Goal: Information Seeking & Learning: Learn about a topic

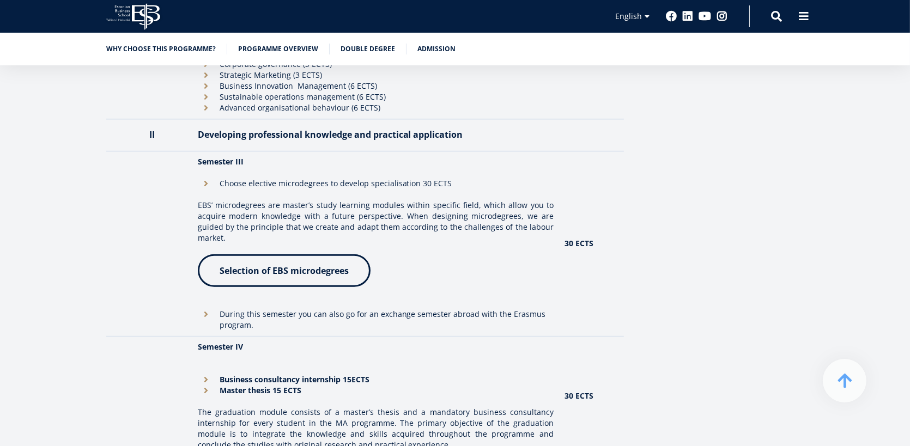
scroll to position [1253, 0]
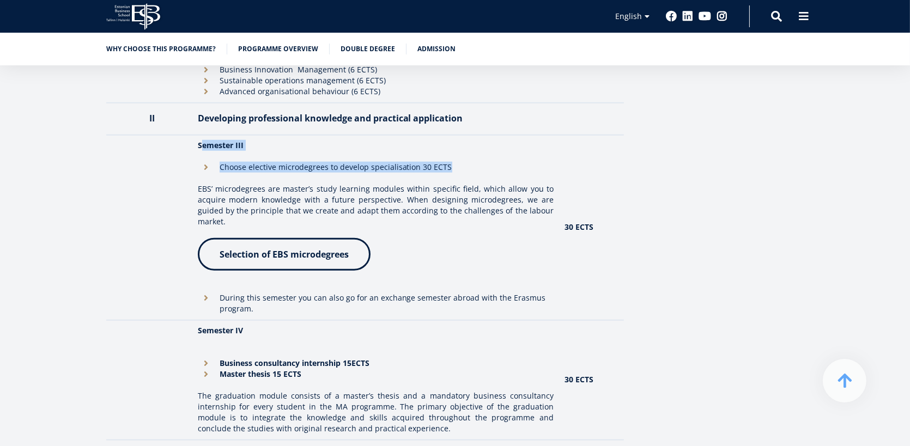
drag, startPoint x: 200, startPoint y: 147, endPoint x: 470, endPoint y: 166, distance: 270.3
click at [470, 166] on td "Semester III Choose elective microdegrees to develop specialisation 30 ECTS EBS…" at bounding box center [375, 227] width 367 height 185
drag, startPoint x: 301, startPoint y: 165, endPoint x: 271, endPoint y: 158, distance: 30.3
click at [300, 165] on li "Choose elective microdegrees to develop specialisation 30 ECTS" at bounding box center [376, 167] width 356 height 11
click at [240, 170] on li "Choose elective microdegrees to develop specialisation 30 ECTS" at bounding box center [376, 167] width 356 height 11
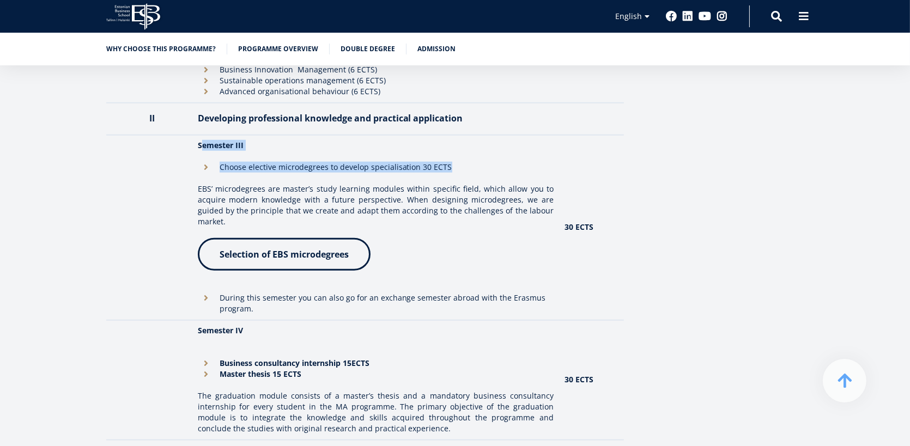
click at [212, 147] on strong "Semester III" at bounding box center [221, 145] width 46 height 10
drag, startPoint x: 198, startPoint y: 143, endPoint x: 479, endPoint y: 162, distance: 281.2
click at [479, 162] on td "Semester III Choose elective microdegrees to develop specialisation 30 ECTS EBS…" at bounding box center [375, 227] width 367 height 185
click at [632, 187] on div "Overview Elevate your career with an EBS master's degree, designed to prepare a…" at bounding box center [454, 326] width 697 height 2657
drag, startPoint x: 459, startPoint y: 166, endPoint x: 452, endPoint y: 162, distance: 8.0
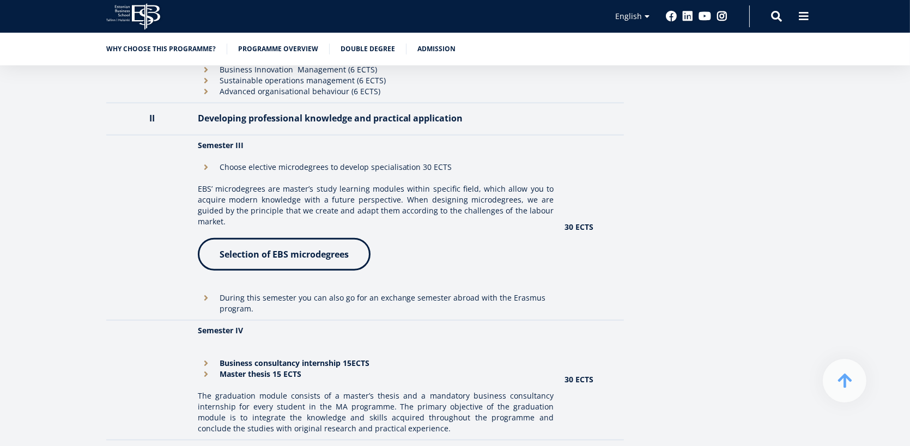
click at [450, 163] on li "Choose elective microdegrees to develop specialisation 30 ECTS" at bounding box center [376, 167] width 356 height 11
drag, startPoint x: 561, startPoint y: 218, endPoint x: 609, endPoint y: 210, distance: 48.6
click at [609, 210] on td "30 ECTS" at bounding box center [591, 227] width 65 height 185
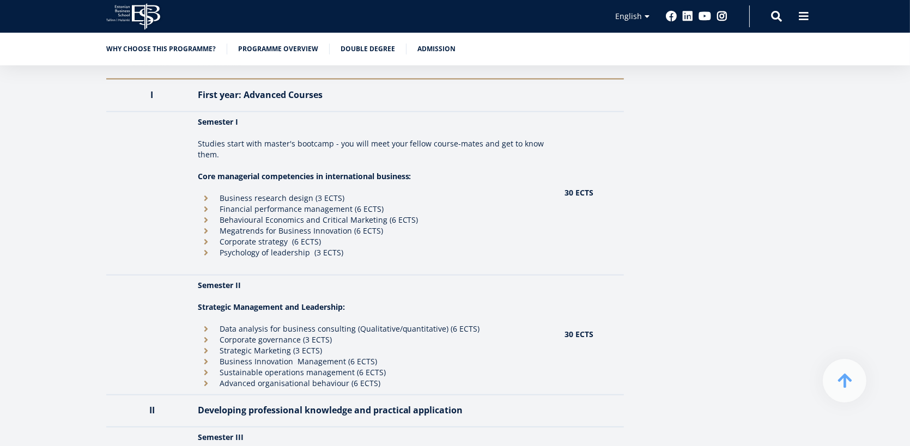
scroll to position [980, 0]
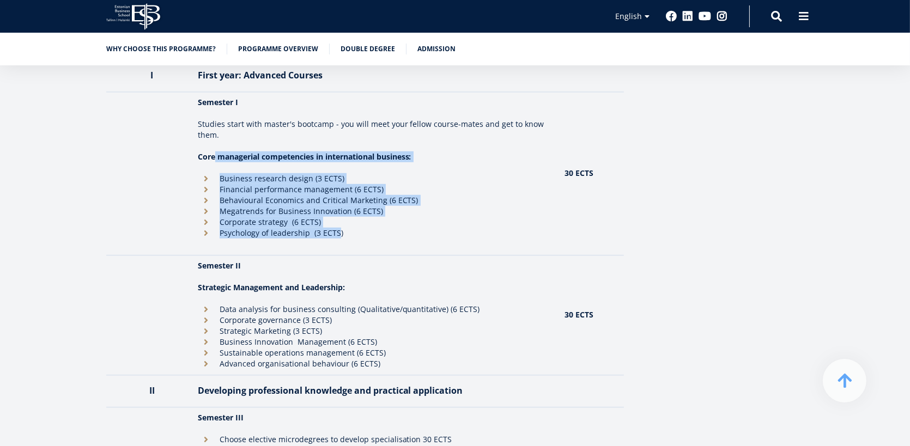
drag, startPoint x: 338, startPoint y: 237, endPoint x: 216, endPoint y: 160, distance: 143.7
click at [216, 160] on td "Semester I Studies start with master's bootcamp - you will meet your fellow cou…" at bounding box center [375, 173] width 367 height 163
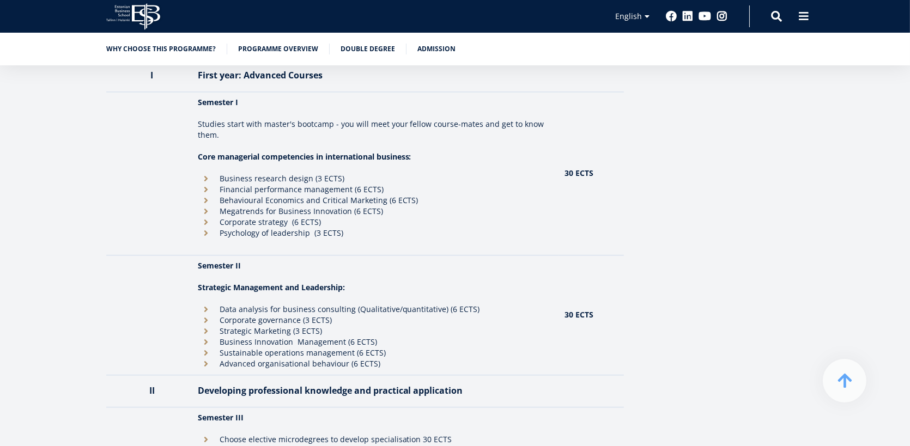
click at [302, 293] on td "Semester II Strategic Management and Leadership: Data analysis for business con…" at bounding box center [375, 315] width 367 height 120
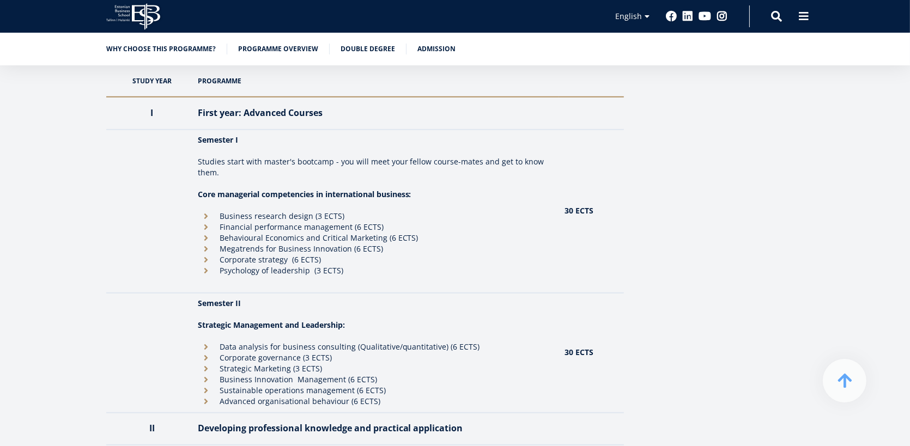
scroll to position [926, 0]
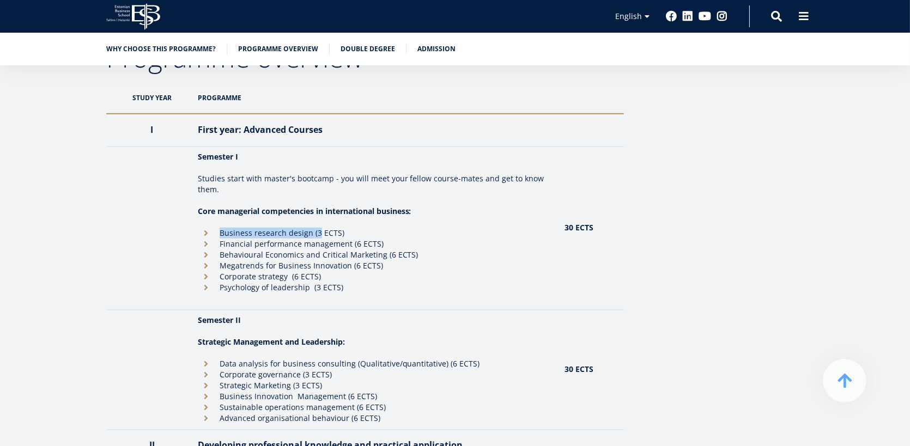
drag, startPoint x: 218, startPoint y: 229, endPoint x: 316, endPoint y: 235, distance: 98.3
click at [316, 235] on li "Business research design (3 ECTS)" at bounding box center [376, 233] width 356 height 11
click at [269, 261] on li "Megatrends for Business Innovation (6 ECTS)" at bounding box center [376, 265] width 356 height 11
drag, startPoint x: 221, startPoint y: 242, endPoint x: 383, endPoint y: 242, distance: 161.8
click at [383, 242] on li "Financial performance management (6 ECTS)" at bounding box center [376, 244] width 356 height 11
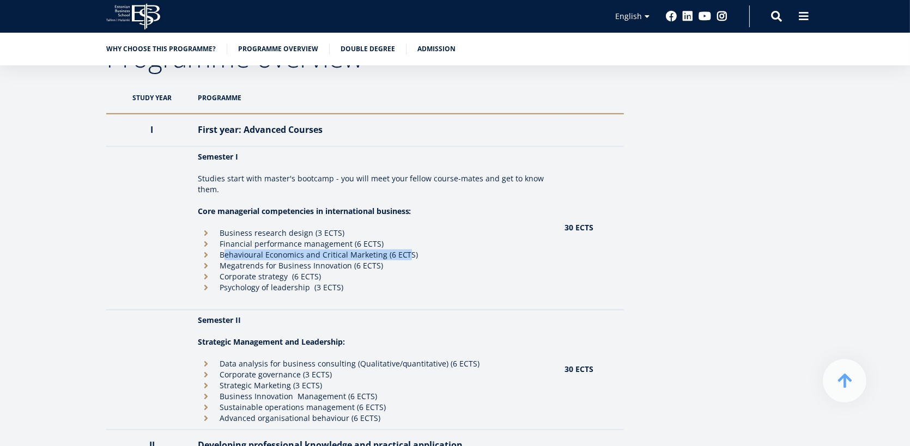
drag, startPoint x: 223, startPoint y: 256, endPoint x: 404, endPoint y: 257, distance: 180.8
click at [404, 257] on li "Behavioural Economics and Critical Marketing (6 ECTS)" at bounding box center [376, 254] width 356 height 11
click at [252, 255] on li "Behavioural Economics and Critical Marketing (6 ECTS)" at bounding box center [376, 254] width 356 height 11
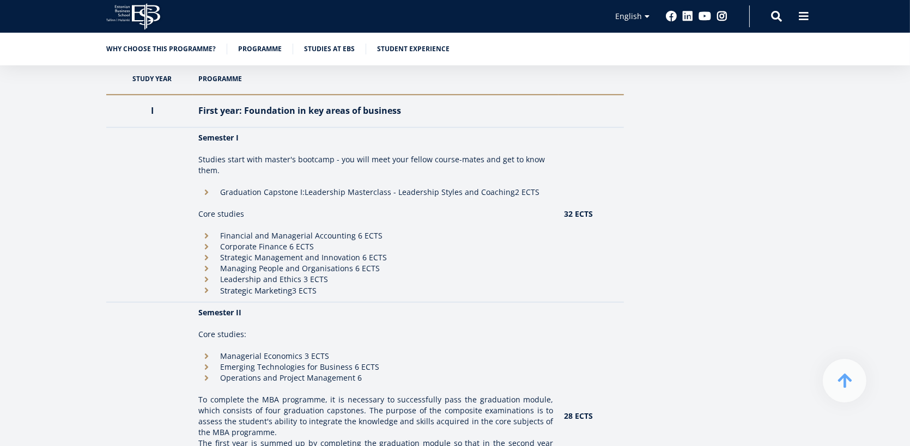
scroll to position [980, 0]
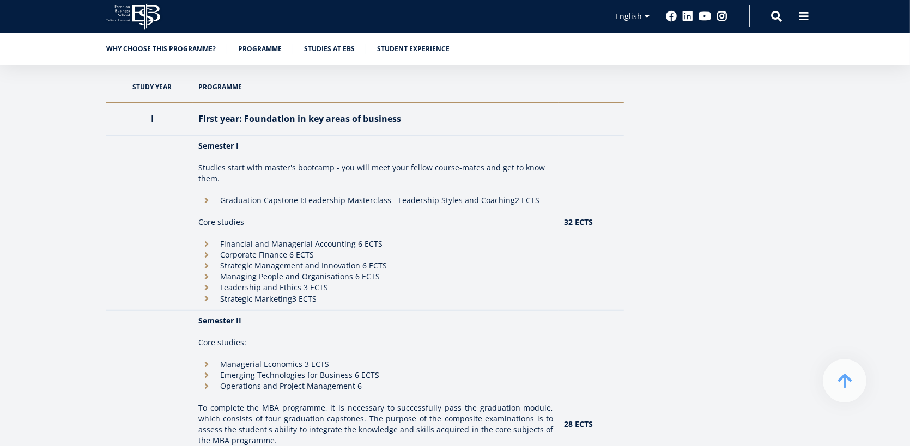
click at [401, 266] on li "Strategic Management and Innovation 6 ECTS" at bounding box center [375, 265] width 355 height 11
drag, startPoint x: 382, startPoint y: 279, endPoint x: 221, endPoint y: 277, distance: 161.8
click at [221, 277] on li "Managing People and Organisations 6 ECTS" at bounding box center [375, 276] width 355 height 11
drag, startPoint x: 327, startPoint y: 300, endPoint x: 221, endPoint y: 299, distance: 105.7
click at [221, 299] on li "Strategic Marketing 3 ECTS" at bounding box center [375, 298] width 355 height 11
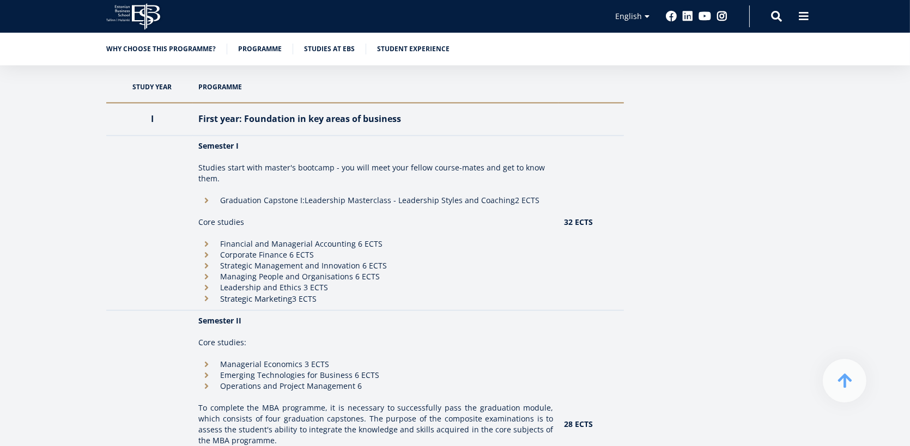
click at [295, 247] on li "Financial and Managerial Accounting 6 ECTS" at bounding box center [375, 244] width 355 height 11
drag, startPoint x: 315, startPoint y: 252, endPoint x: 222, endPoint y: 242, distance: 94.2
click at [222, 242] on ul "Financial and Managerial Accounting 6 ECTS Corporate Finance 6 ECTS Strategic M…" at bounding box center [375, 272] width 355 height 66
drag, startPoint x: 354, startPoint y: 286, endPoint x: 347, endPoint y: 282, distance: 8.6
click at [353, 286] on li "Leadership and Ethics 3 ECTS" at bounding box center [375, 287] width 355 height 11
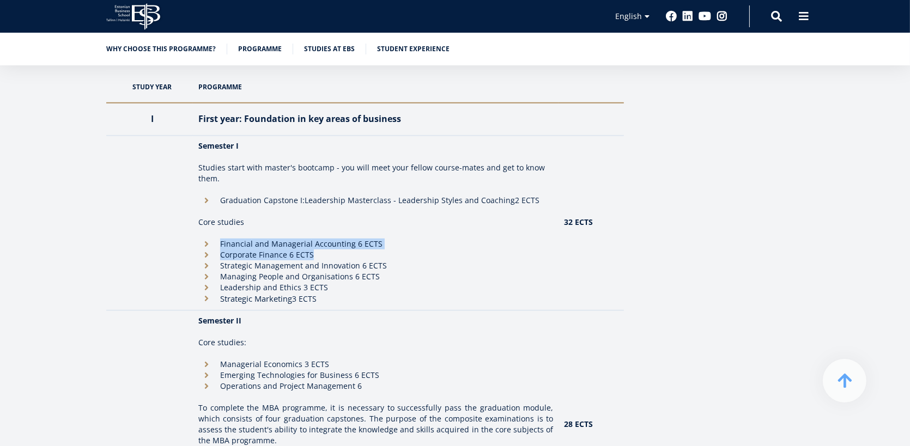
drag, startPoint x: 316, startPoint y: 253, endPoint x: 223, endPoint y: 245, distance: 93.4
click at [223, 245] on ul "Financial and Managerial Accounting 6 ECTS Corporate Finance 6 ECTS Strategic M…" at bounding box center [375, 272] width 355 height 66
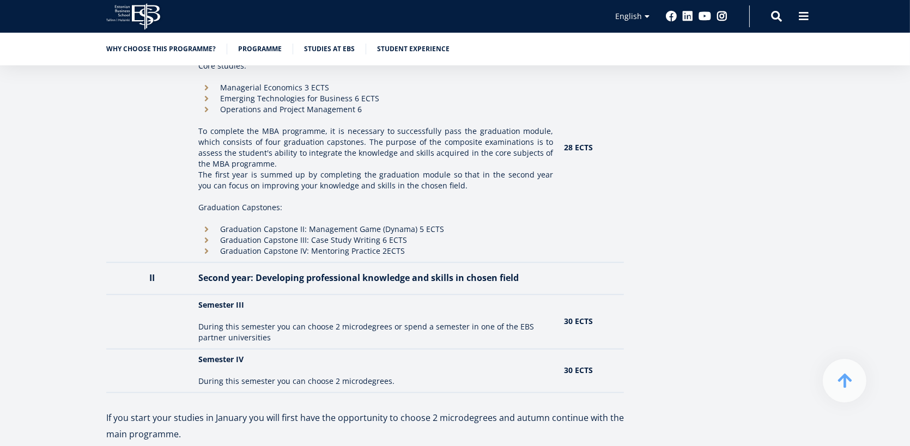
scroll to position [1307, 0]
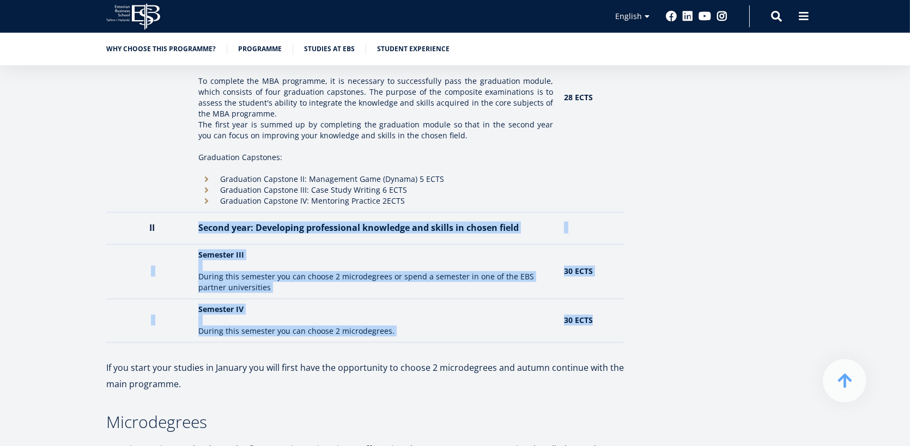
drag, startPoint x: 597, startPoint y: 325, endPoint x: 199, endPoint y: 225, distance: 410.4
click at [199, 225] on tbody "I First year: Foundation in key areas of business Semester I Studies start with…" at bounding box center [364, 59] width 517 height 566
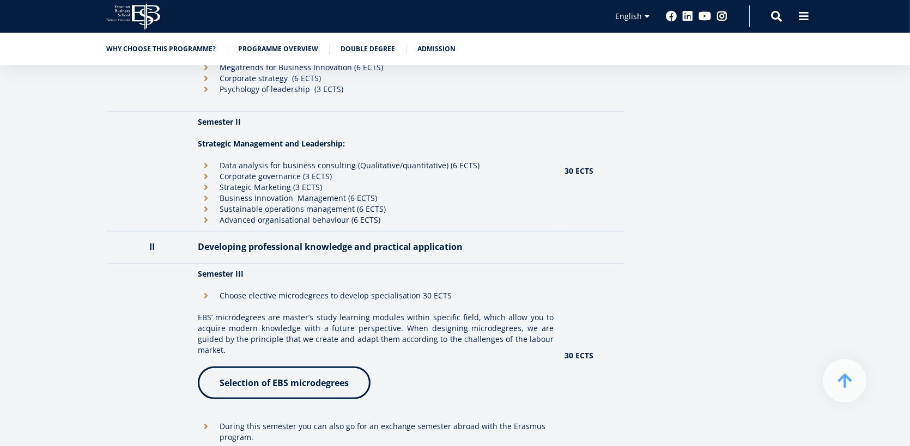
scroll to position [1144, 0]
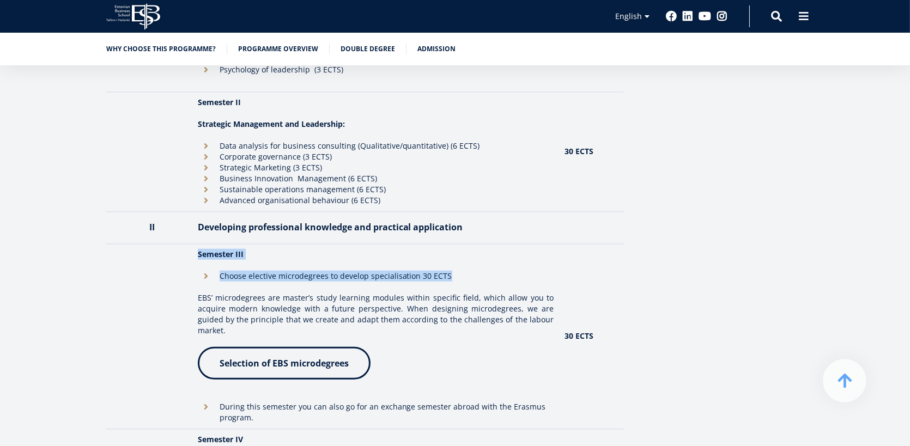
drag, startPoint x: 453, startPoint y: 272, endPoint x: 199, endPoint y: 260, distance: 254.1
click at [192, 254] on td "Semester III Choose elective microdegrees to develop specialisation 30 ECTS EBS…" at bounding box center [375, 336] width 367 height 185
click at [472, 283] on td "Semester III Choose elective microdegrees to develop specialisation 30 ECTS EBS…" at bounding box center [375, 336] width 367 height 185
drag, startPoint x: 465, startPoint y: 279, endPoint x: 197, endPoint y: 269, distance: 268.2
click at [197, 269] on td "Semester III Choose elective microdegrees to develop specialisation 30 ECTS EBS…" at bounding box center [375, 336] width 367 height 185
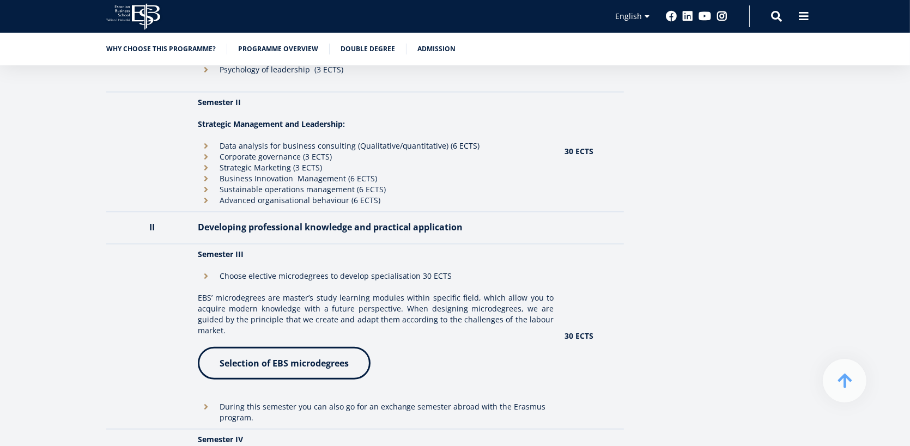
click at [431, 199] on li "Advanced organisational behaviour (6 ECTS)" at bounding box center [376, 200] width 356 height 11
